Goal: Complete application form: Complete application form

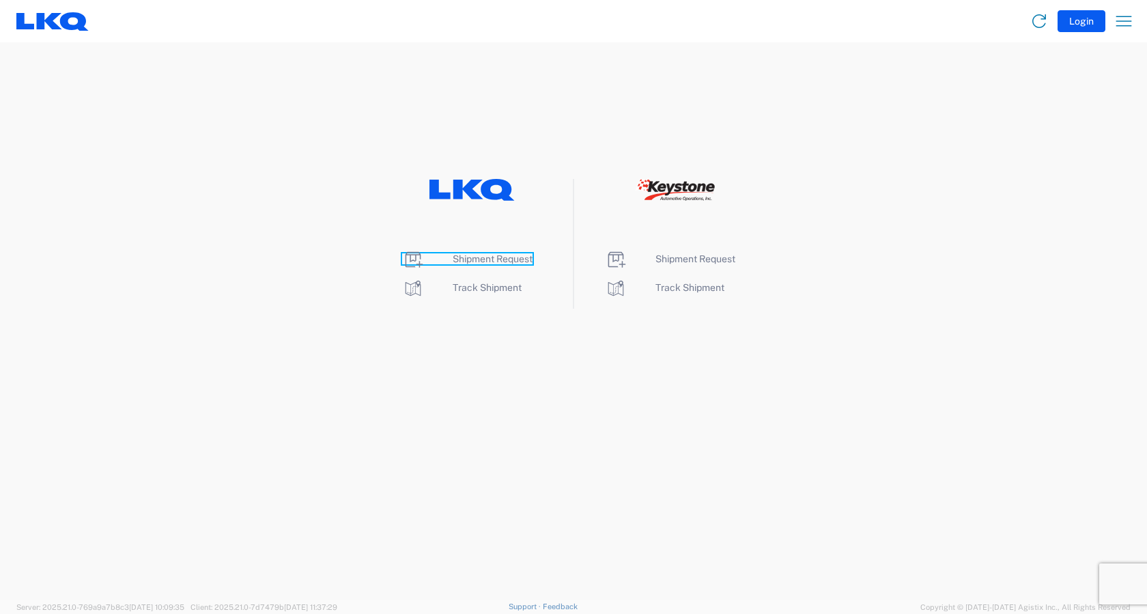
click at [482, 261] on span "Shipment Request" at bounding box center [493, 258] width 80 height 11
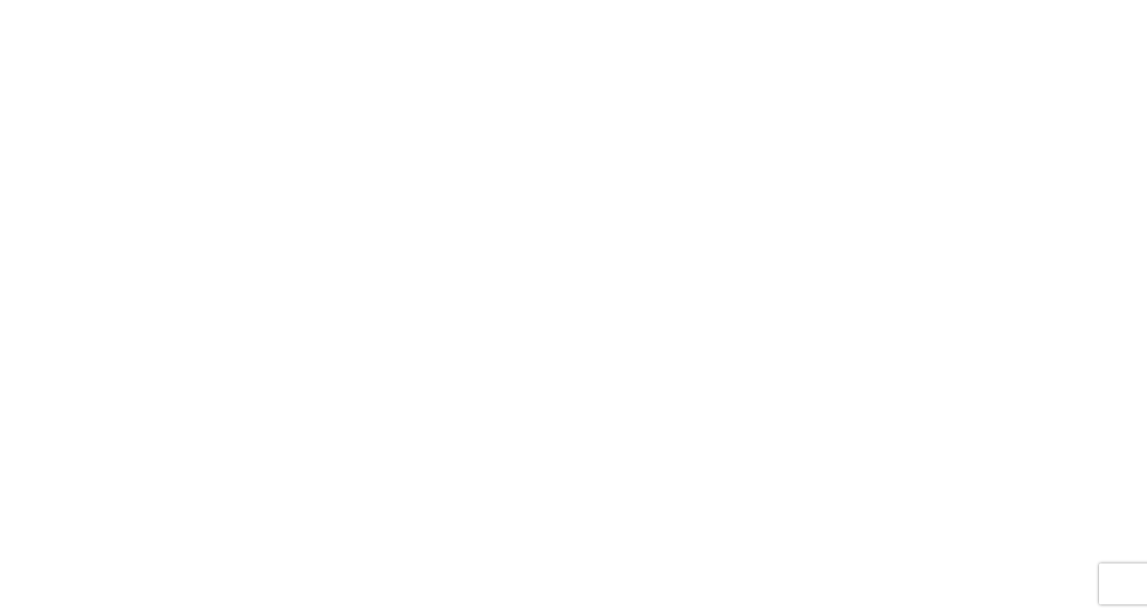
select select "FULL"
select select "LBS"
select select "IN"
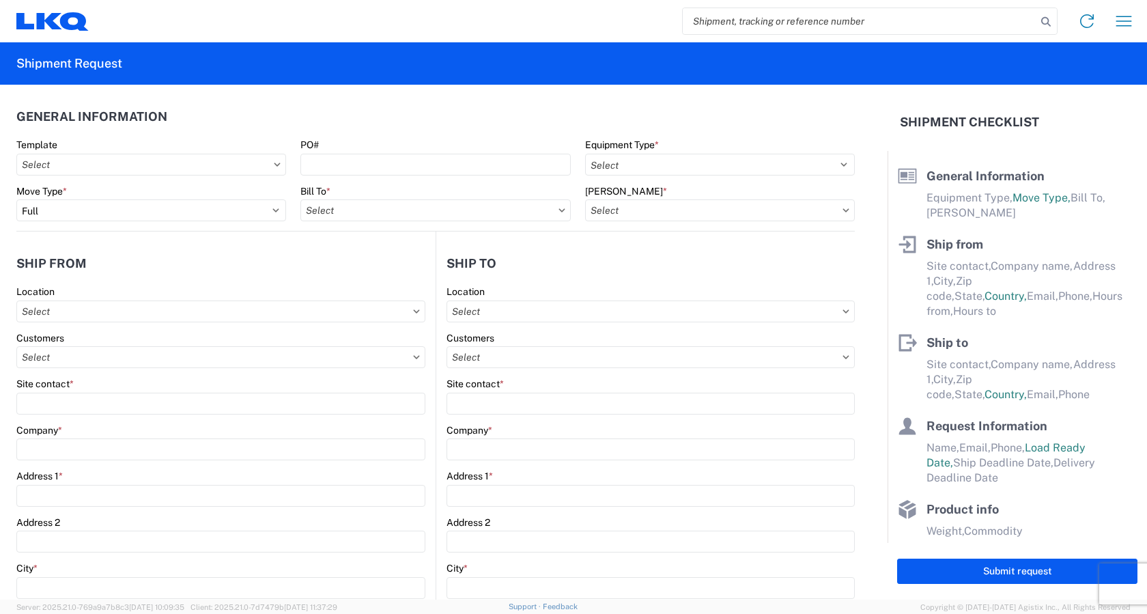
click at [838, 24] on input "search" at bounding box center [860, 21] width 354 height 26
type input "57108670"
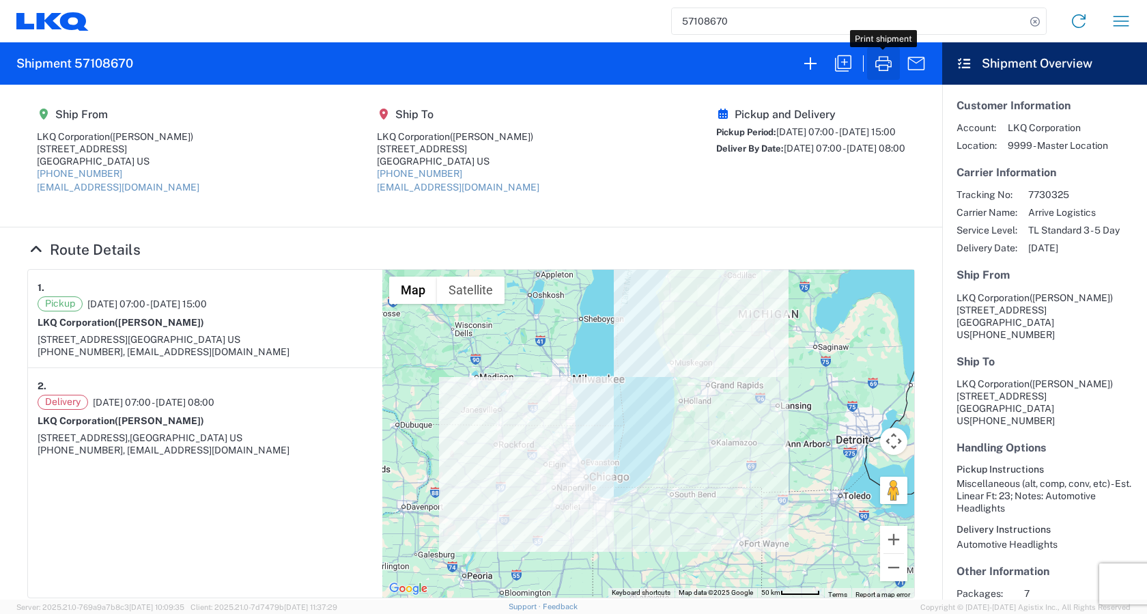
click at [880, 63] on icon "button" at bounding box center [883, 64] width 22 height 22
